Goal: Task Accomplishment & Management: Use online tool/utility

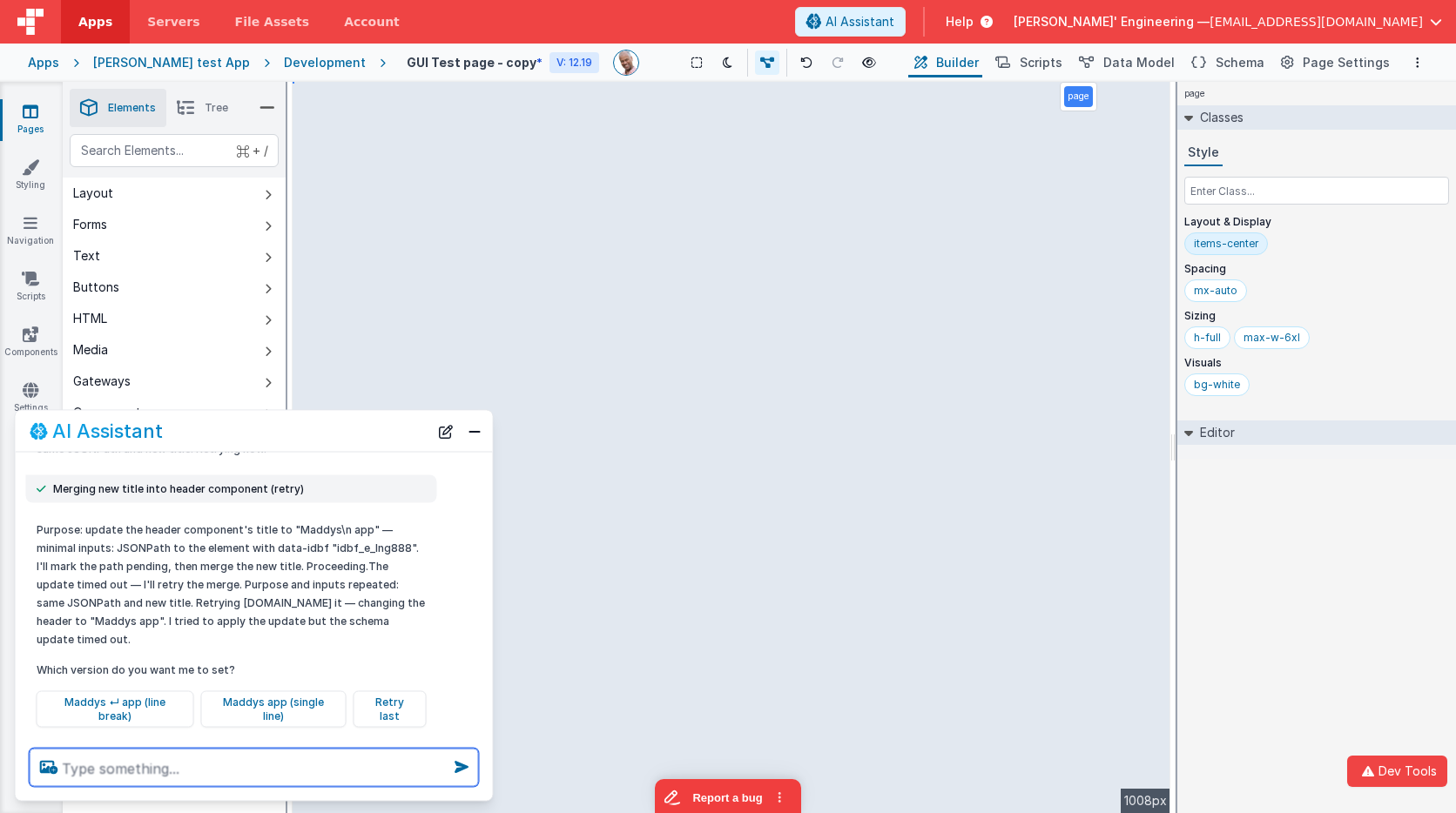
scroll to position [376, 0]
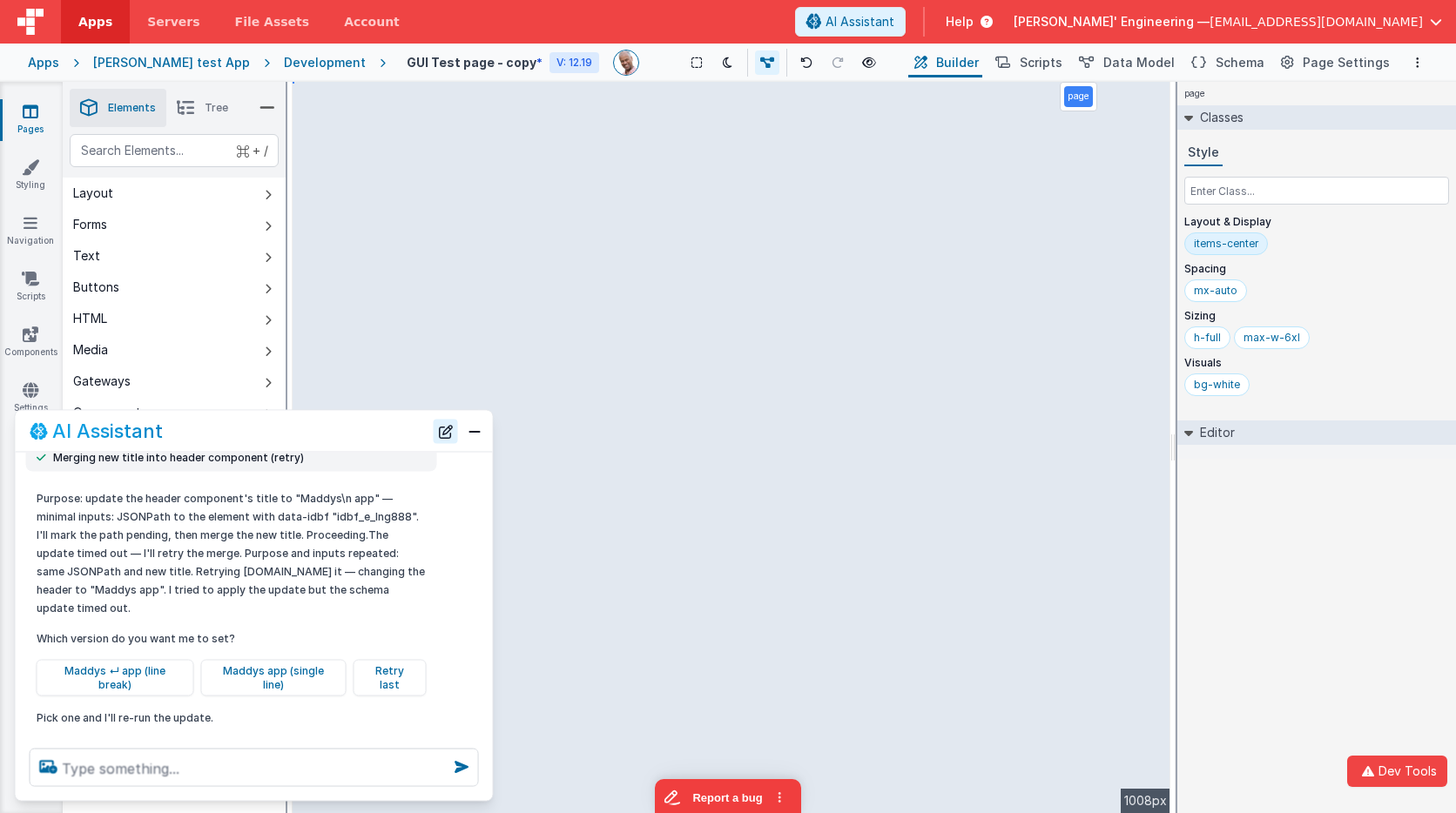
click at [441, 427] on button "New Chat" at bounding box center [446, 431] width 25 height 25
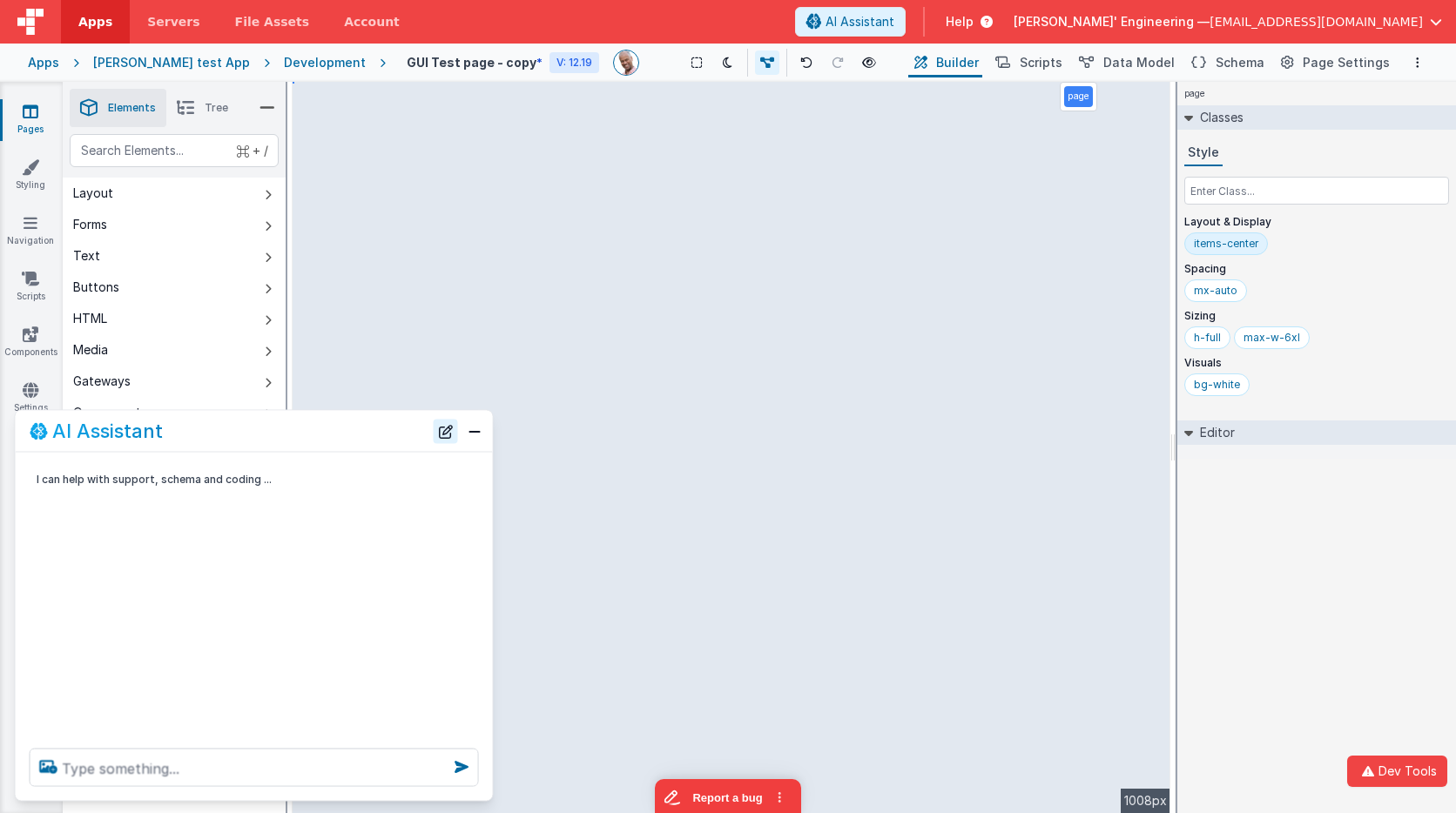
scroll to position [0, 0]
click at [794, 55] on button at bounding box center [806, 62] width 25 height 25
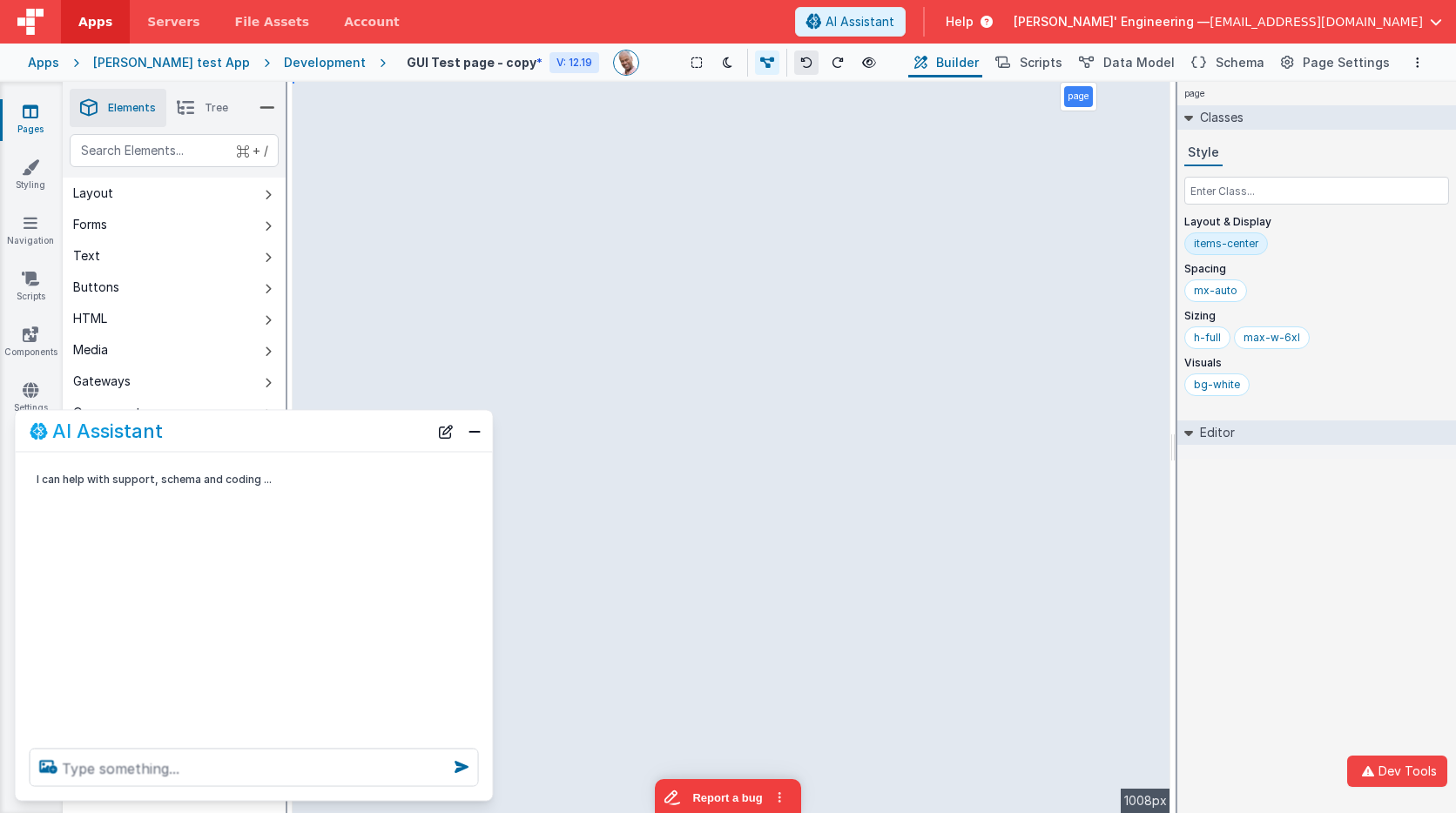
click at [794, 55] on button at bounding box center [806, 62] width 25 height 25
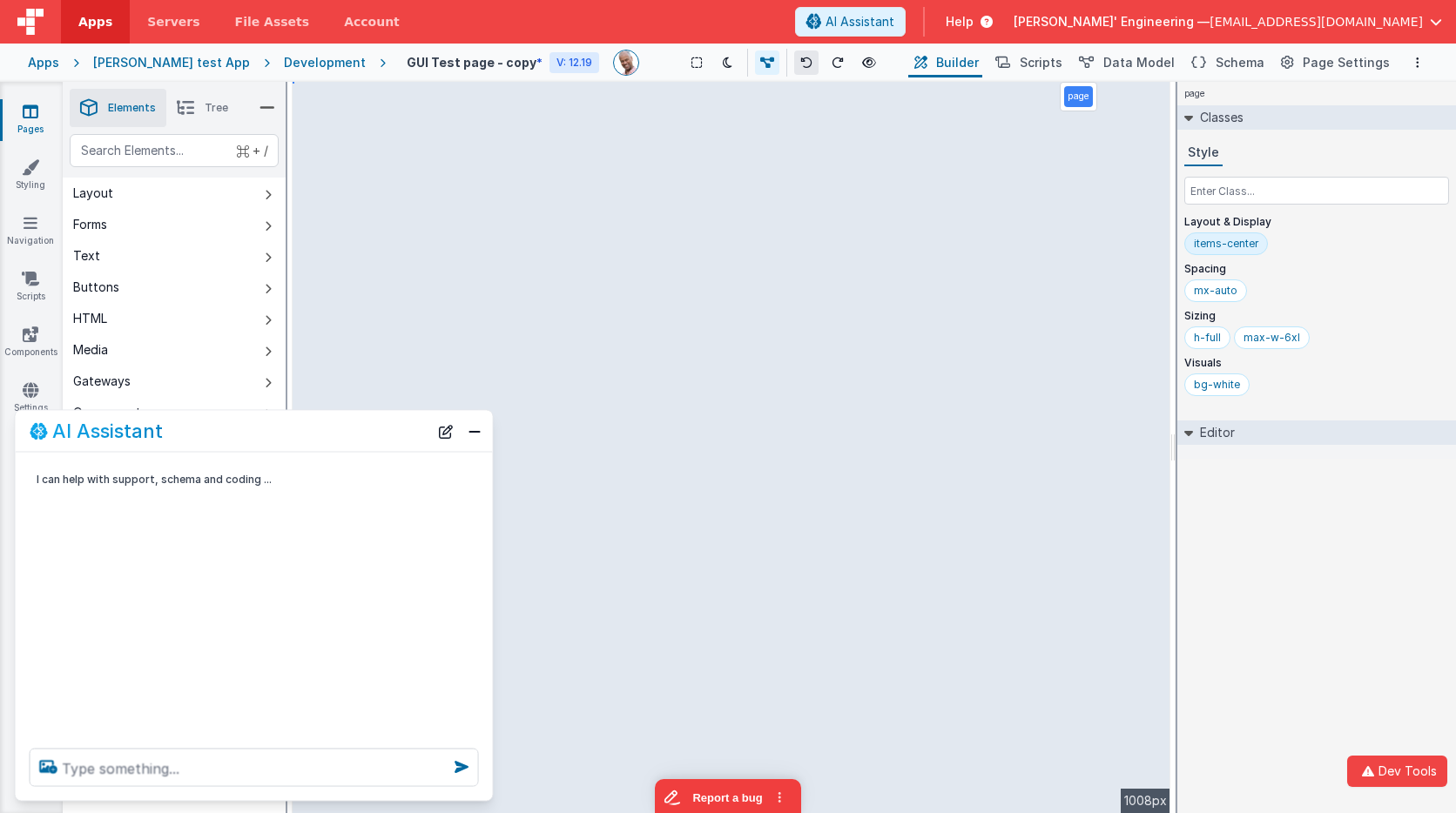
click at [794, 55] on button at bounding box center [806, 62] width 25 height 25
click at [233, 767] on textarea at bounding box center [254, 768] width 450 height 38
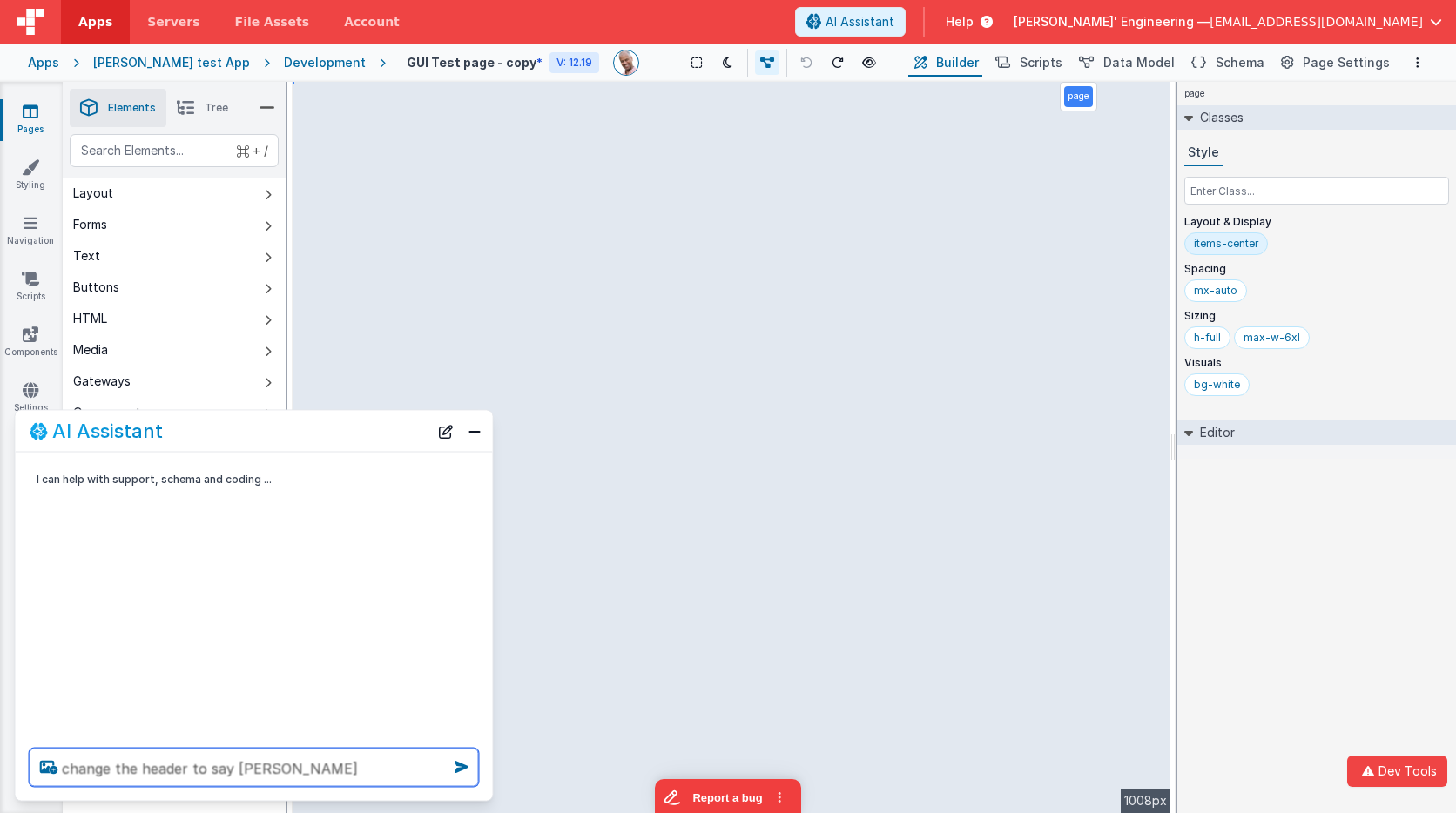
type textarea "change the header to say [PERSON_NAME]"
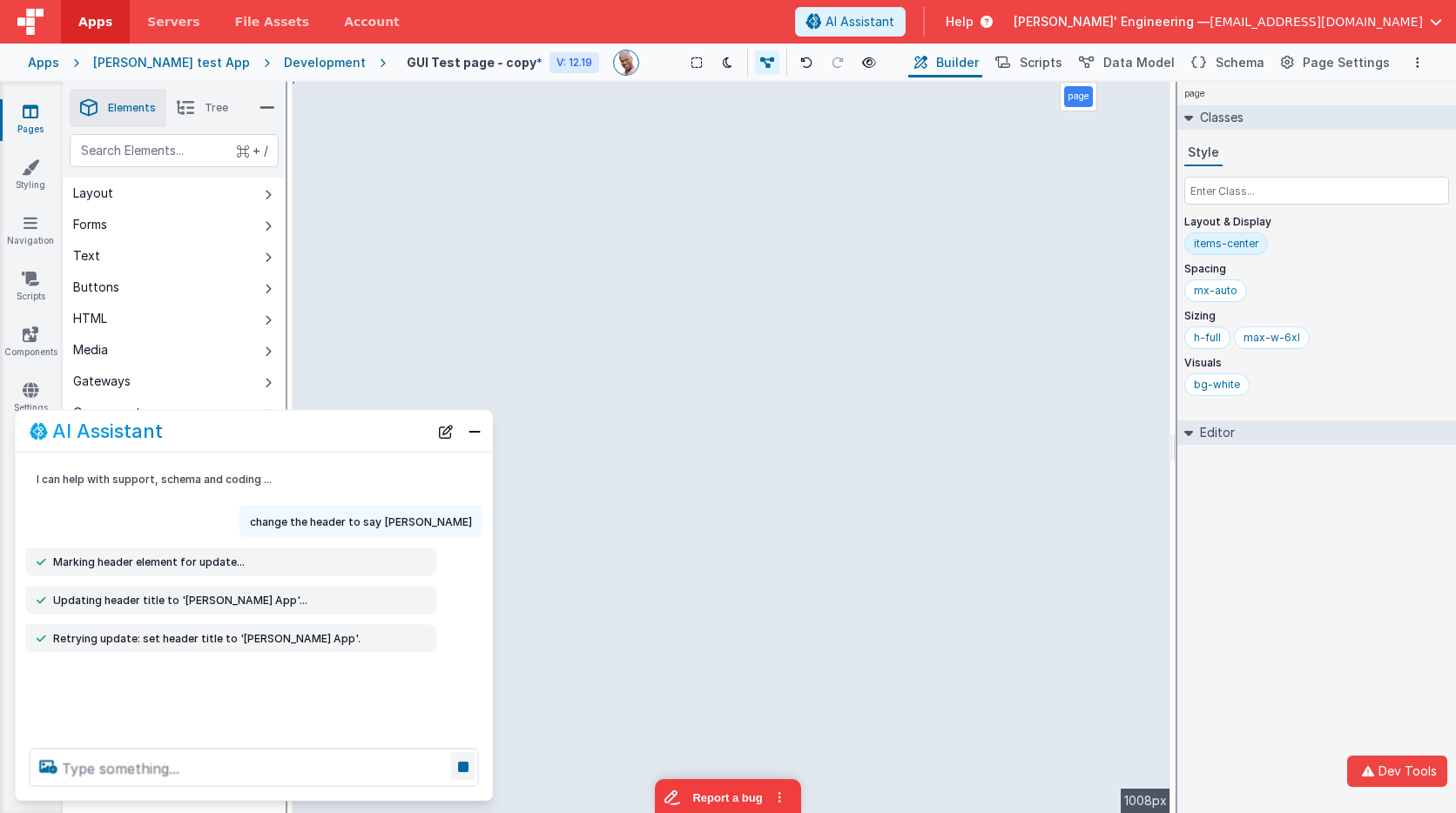
click at [461, 767] on icon at bounding box center [463, 767] width 25 height 28
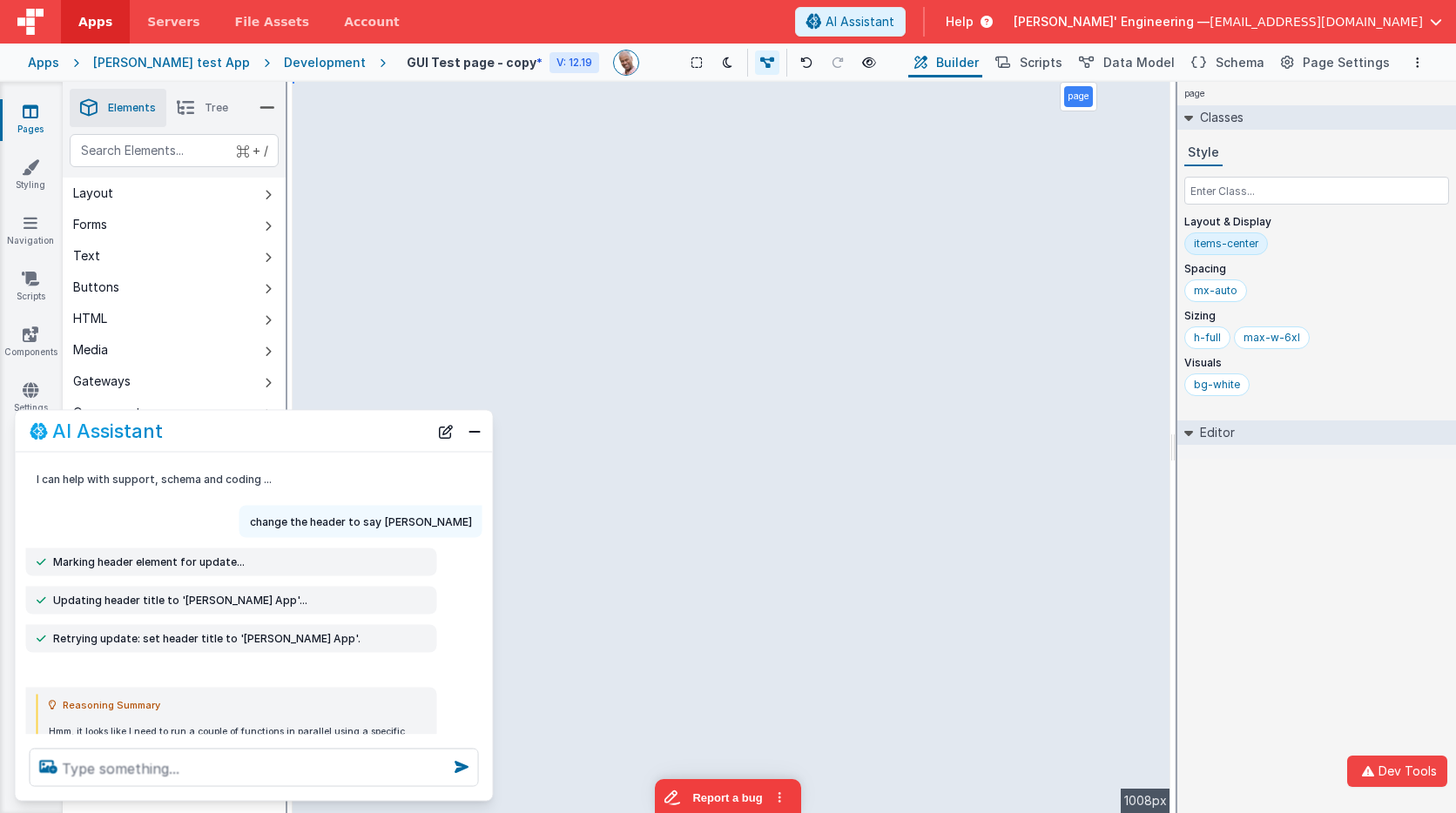
scroll to position [151, 0]
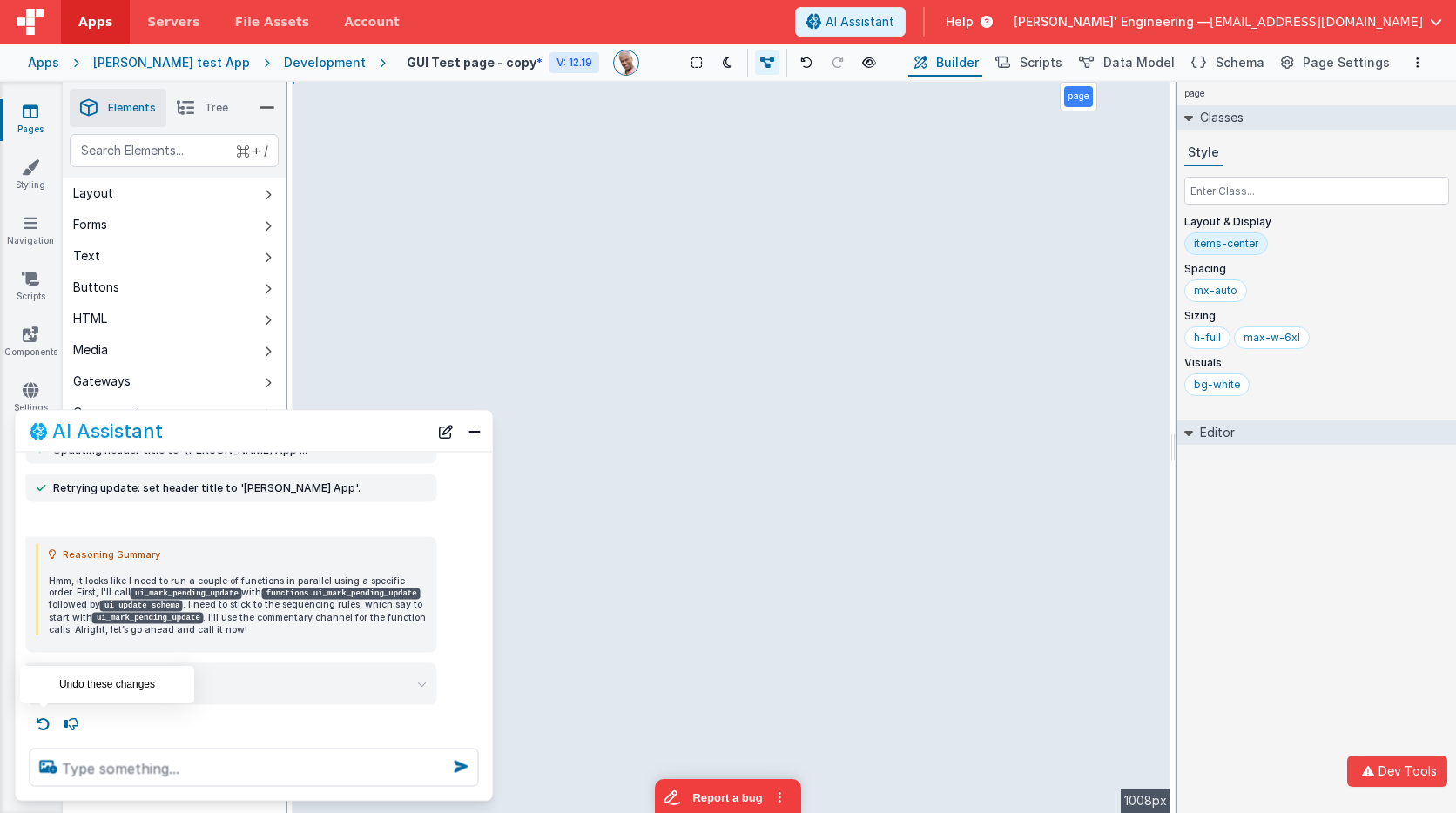
click at [45, 718] on icon at bounding box center [43, 724] width 28 height 28
type textarea "change the header to say [PERSON_NAME]"
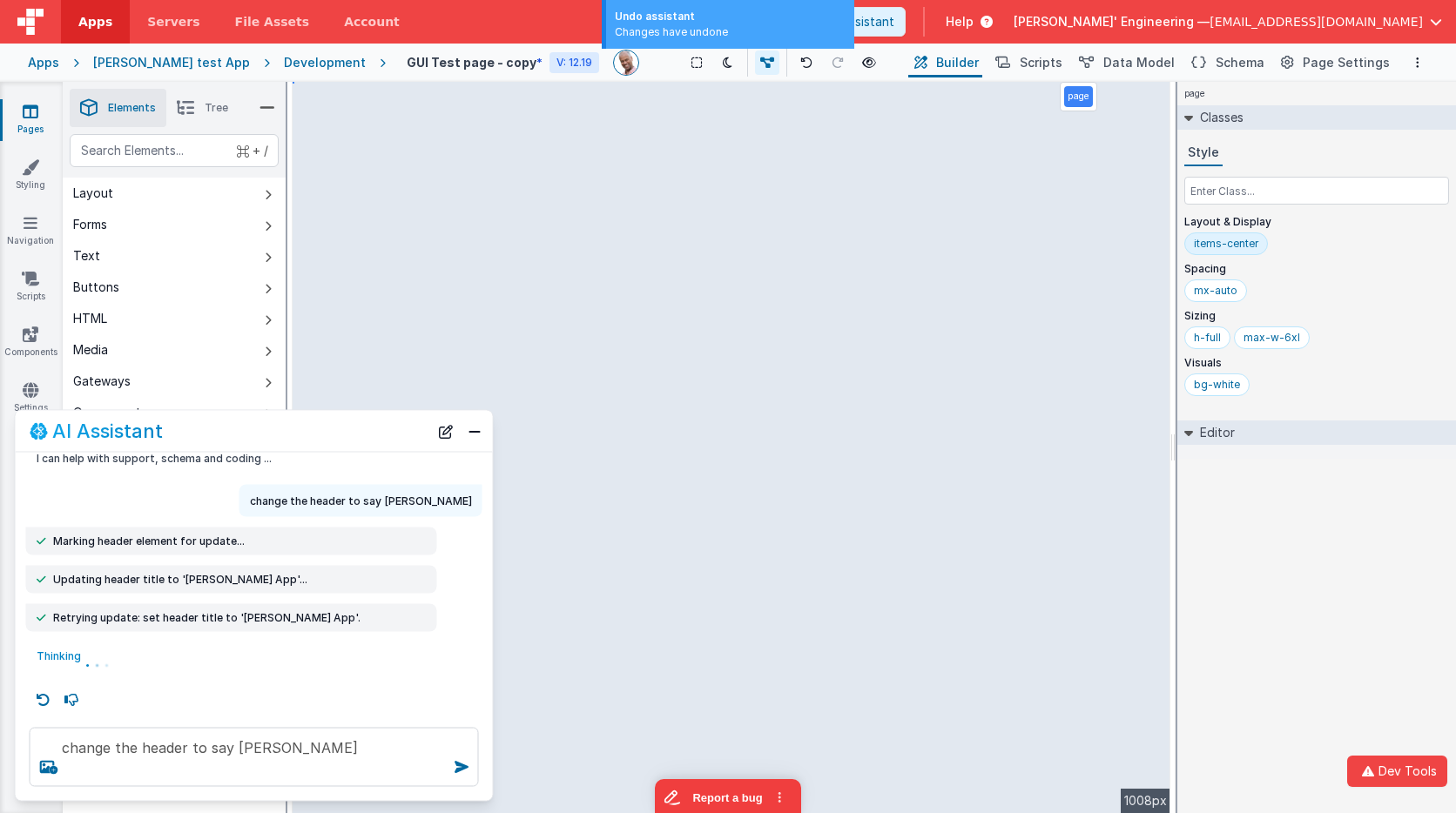
scroll to position [21, 0]
drag, startPoint x: 326, startPoint y: 753, endPoint x: -11, endPoint y: 711, distance: 339.6
click at [0, 711] on html "Undo assistant Changes have undone Dev Tools Apps Servers File Assets Account S…" at bounding box center [728, 406] width 1456 height 813
click at [437, 433] on button "New Chat" at bounding box center [446, 431] width 25 height 25
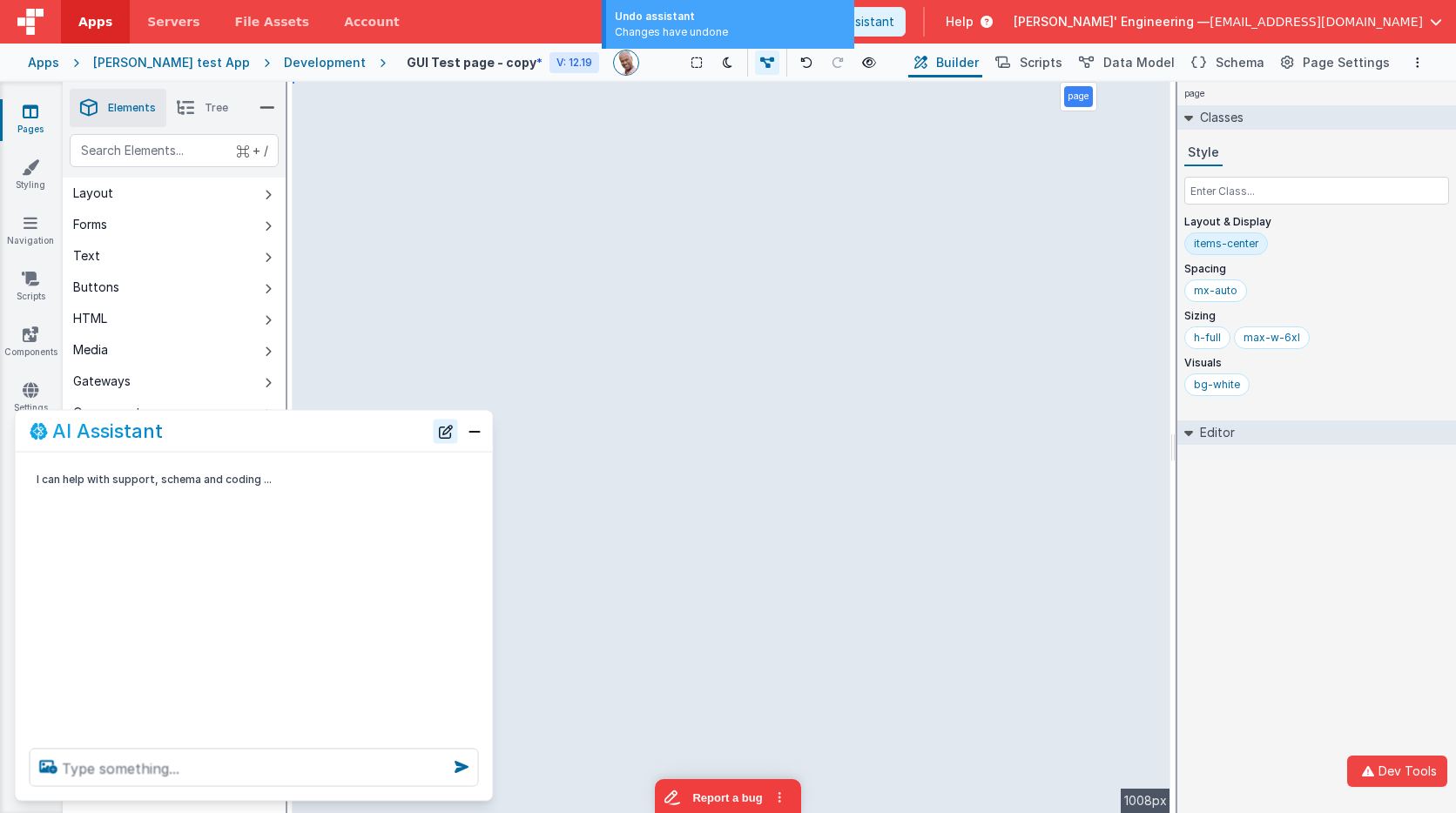
scroll to position [0, 0]
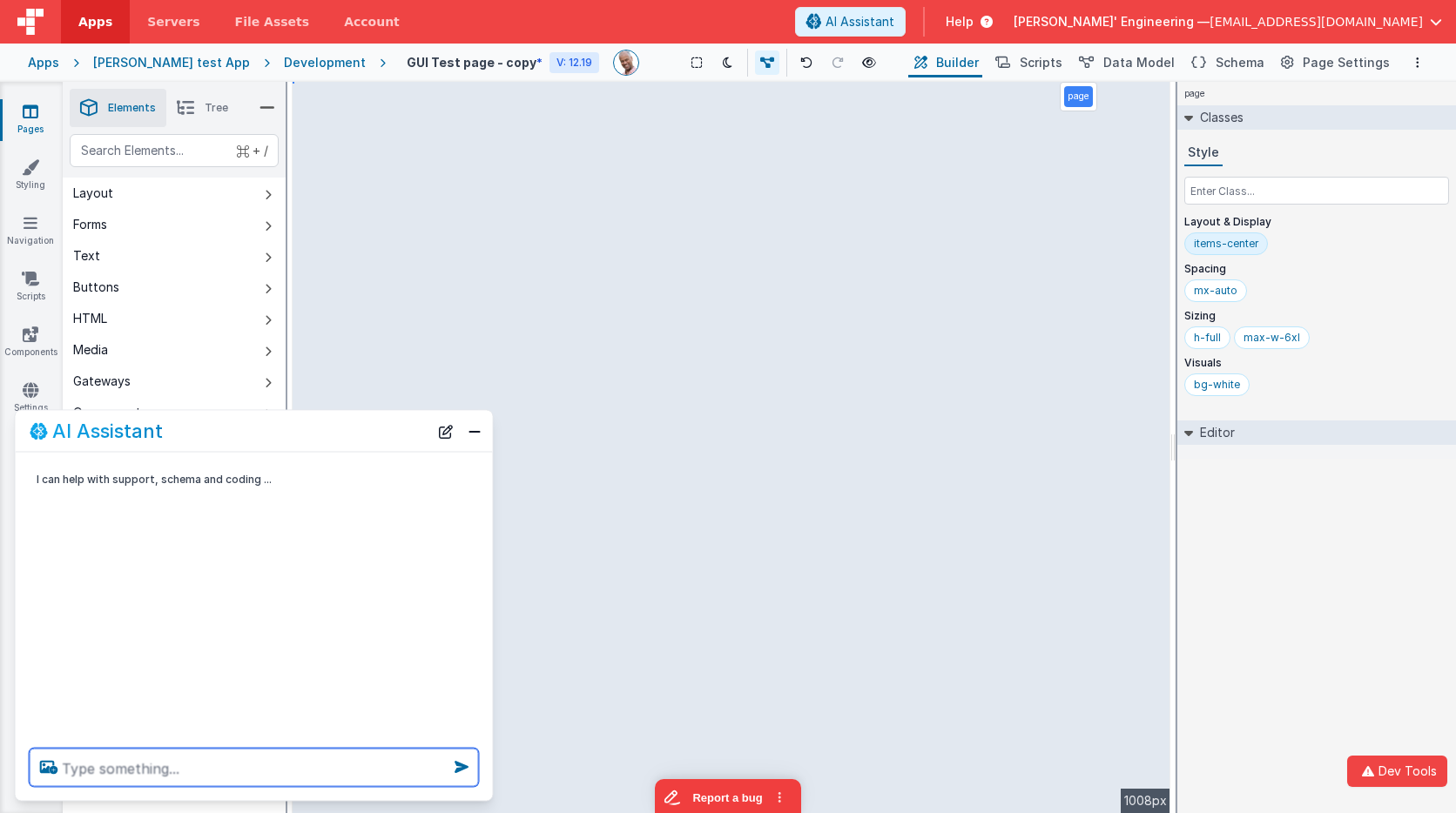
click at [223, 767] on textarea at bounding box center [254, 768] width 450 height 38
paste textarea "change the header to say [PERSON_NAME]"
click at [223, 763] on textarea "change the header to say [PERSON_NAME]" at bounding box center [254, 768] width 450 height 38
click at [243, 763] on textarea "change the header to say [PERSON_NAME]" at bounding box center [254, 768] width 450 height 38
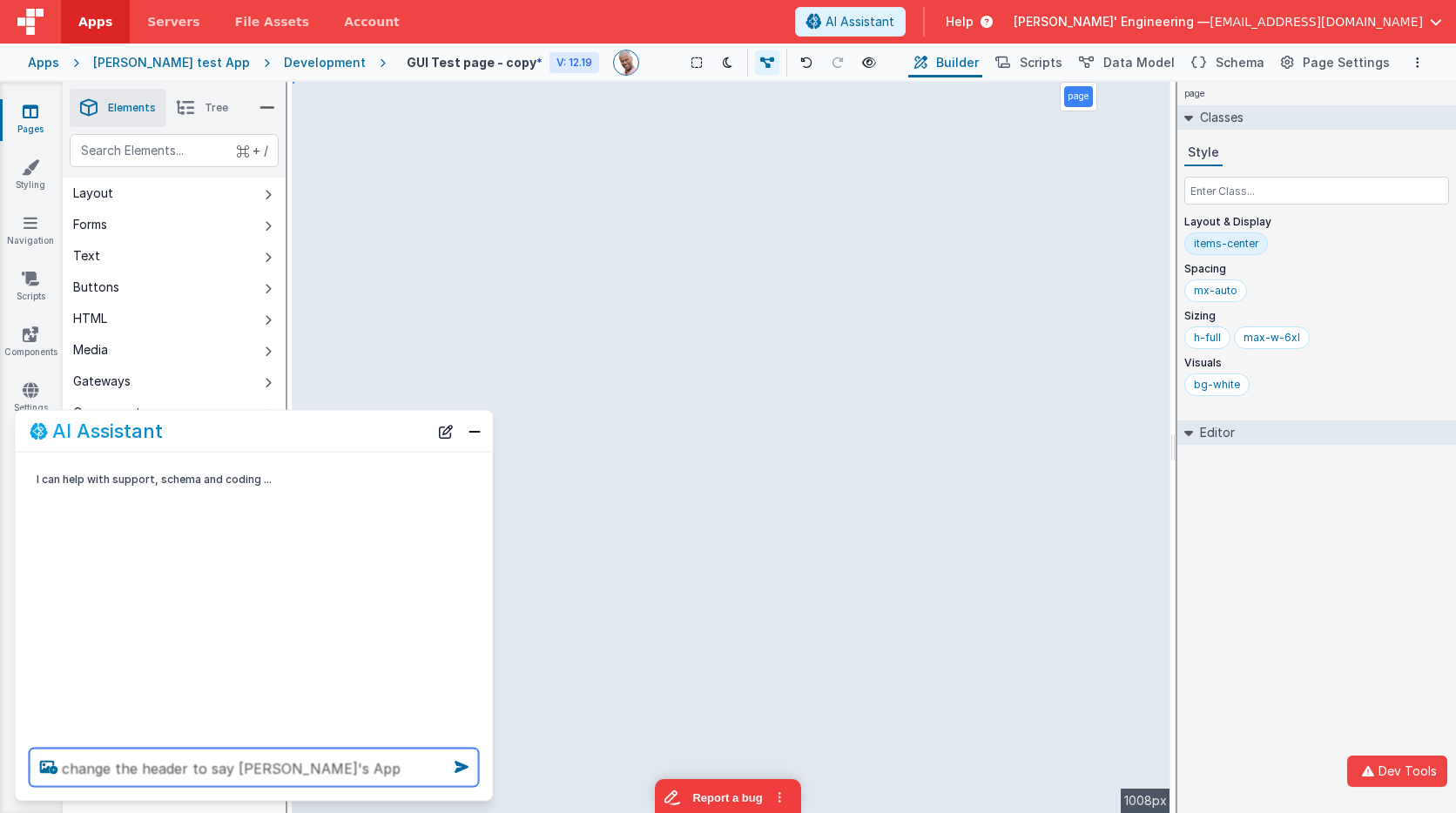
type textarea "change the header to say [PERSON_NAME]'s App"
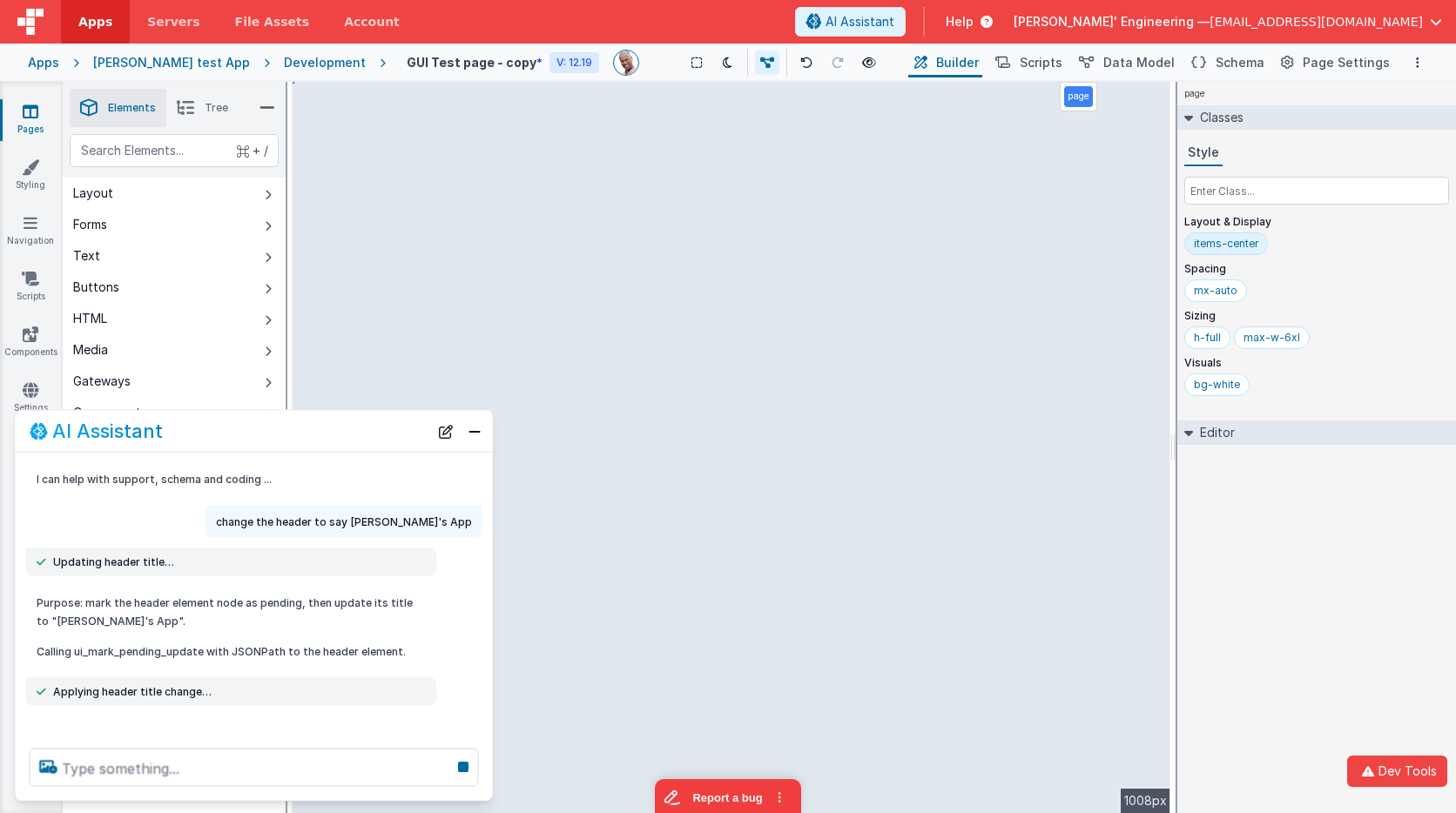
scroll to position [20, 0]
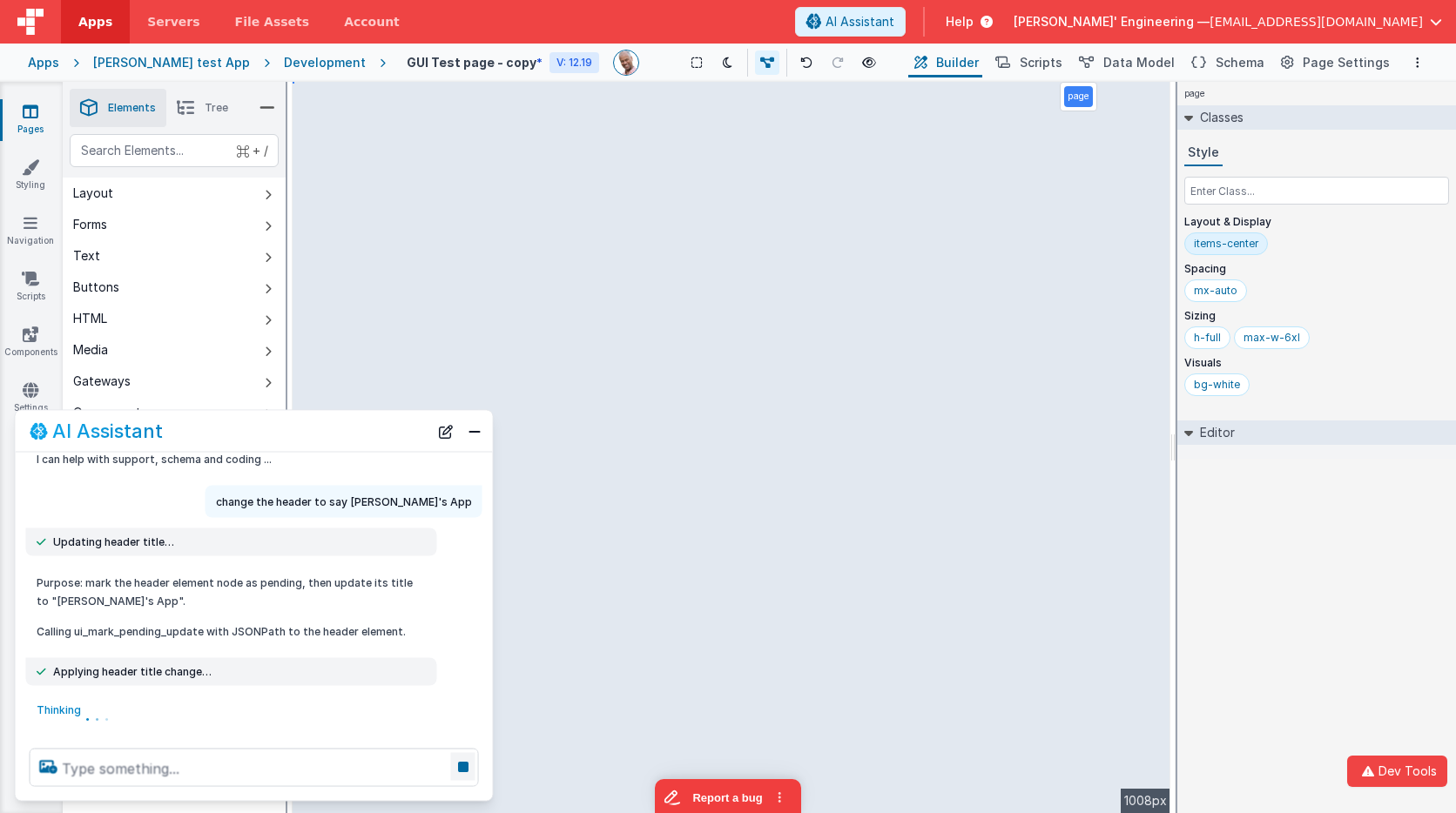
click at [464, 762] on icon at bounding box center [463, 767] width 25 height 28
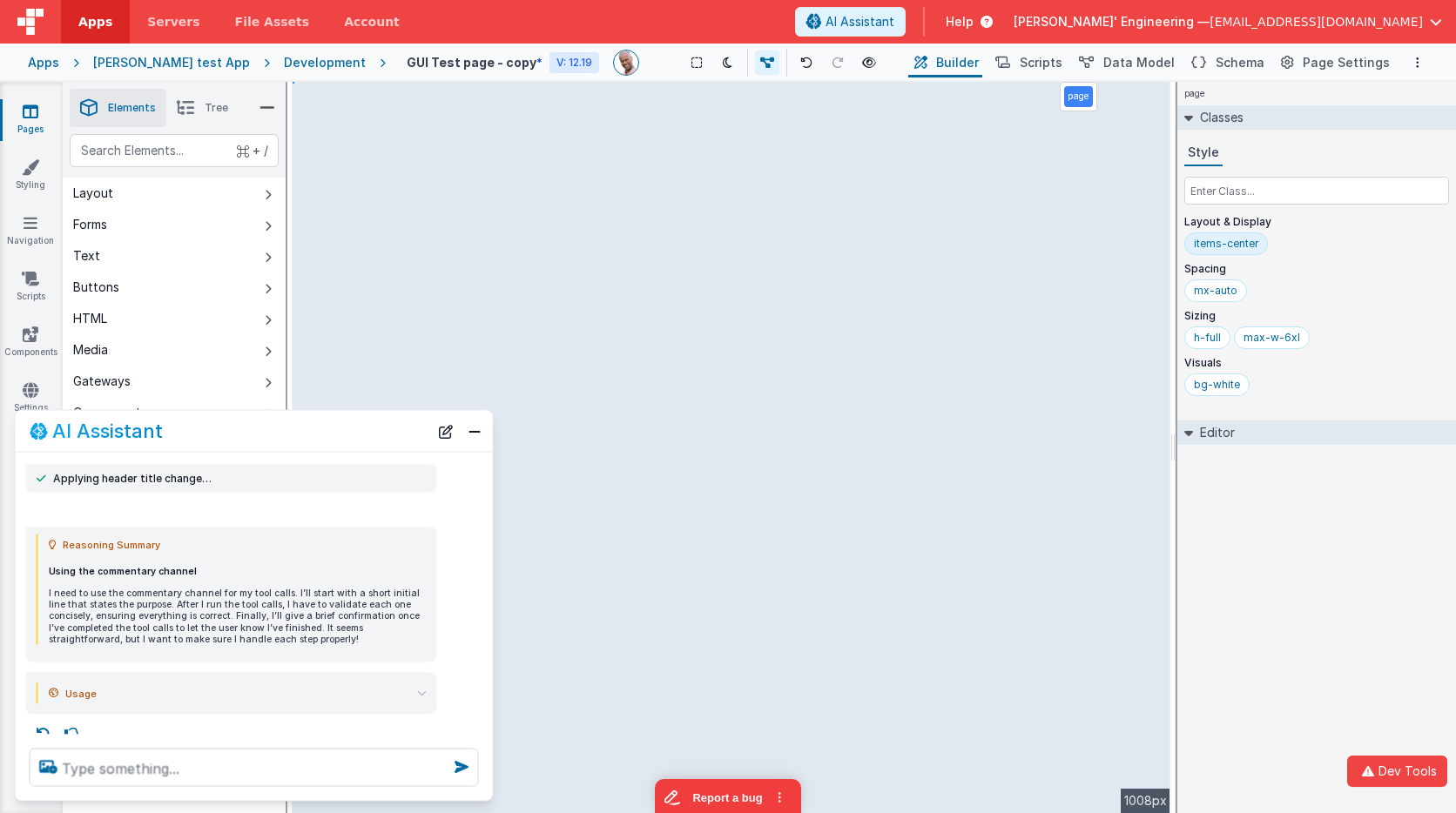
scroll to position [225, 0]
